Goal: Find specific page/section: Find specific page/section

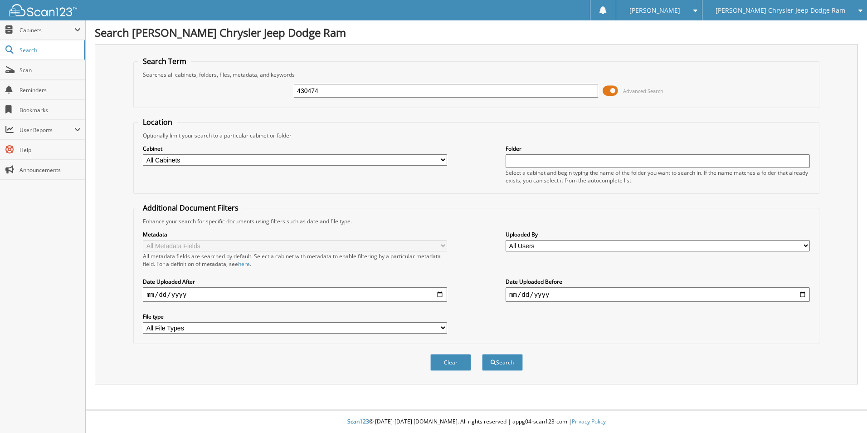
type input "430474"
click at [482, 354] on button "Search" at bounding box center [502, 362] width 41 height 17
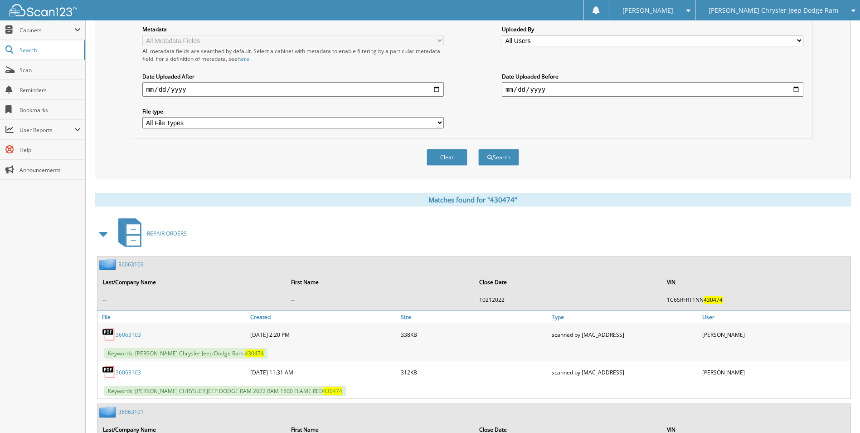
scroll to position [227, 0]
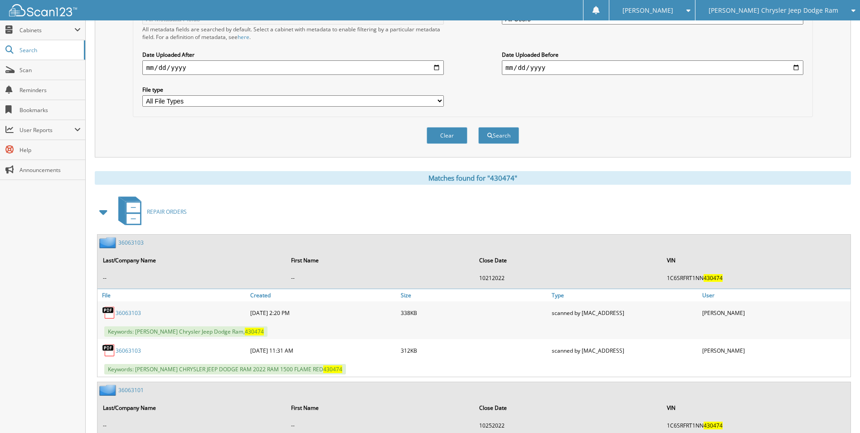
click at [104, 212] on span at bounding box center [103, 212] width 13 height 16
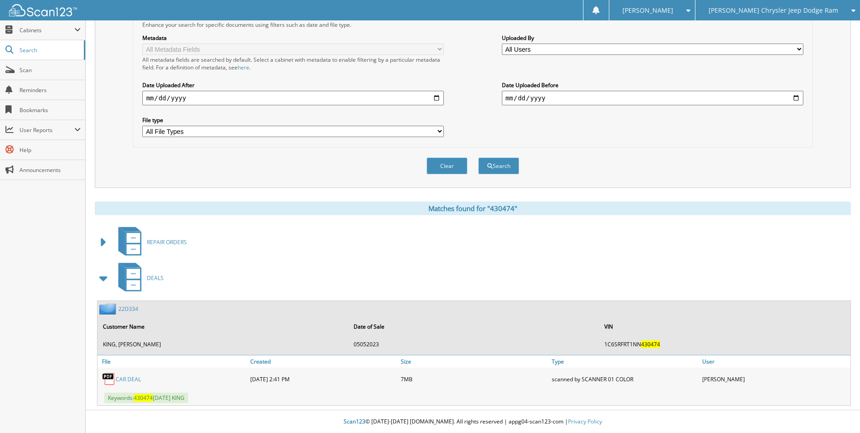
scroll to position [197, 0]
click at [127, 307] on link "22D334" at bounding box center [128, 309] width 20 height 8
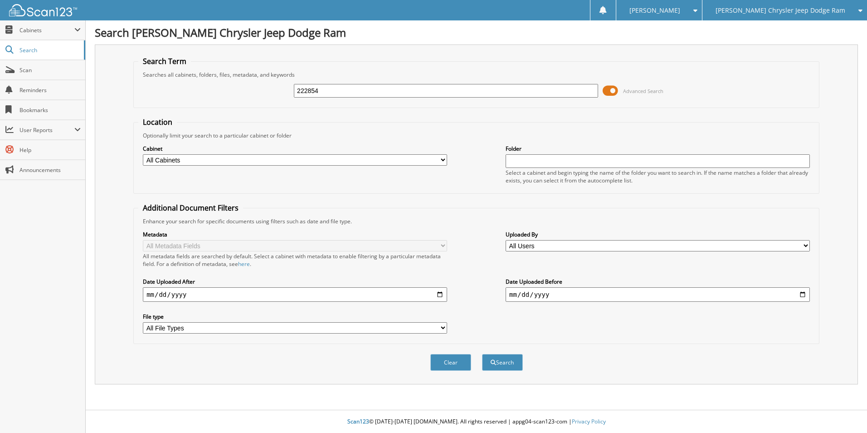
type input "222854"
click at [482, 354] on button "Search" at bounding box center [502, 362] width 41 height 17
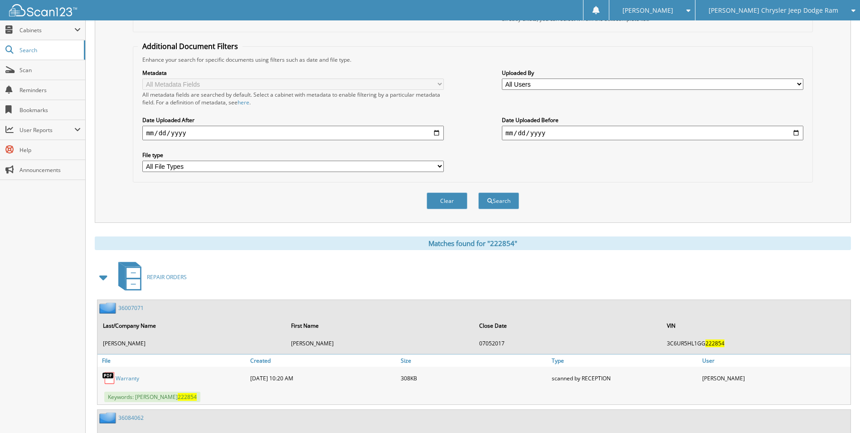
scroll to position [181, 0]
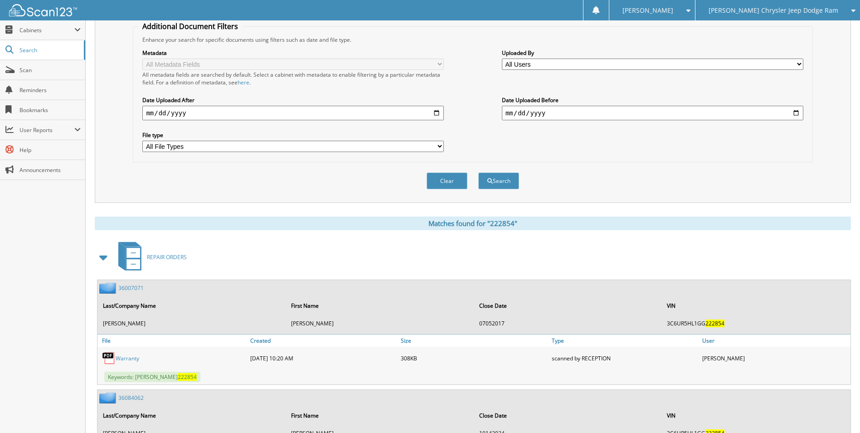
click at [102, 258] on span at bounding box center [103, 257] width 13 height 16
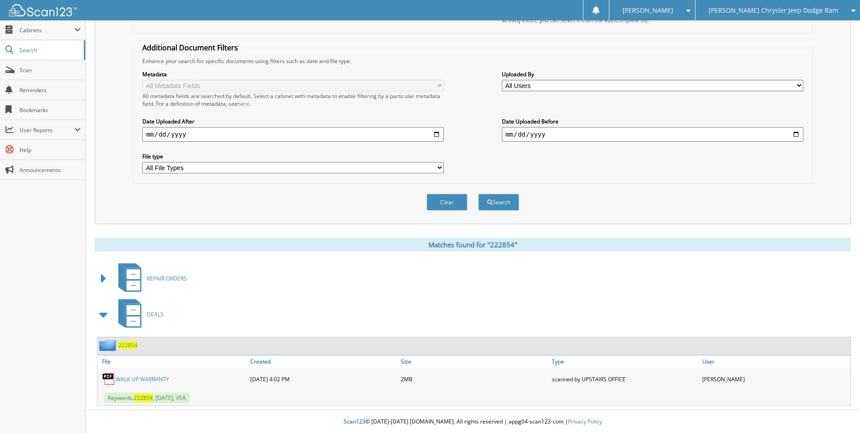
click at [125, 346] on span "222854" at bounding box center [127, 345] width 19 height 8
